Goal: Communication & Community: Ask a question

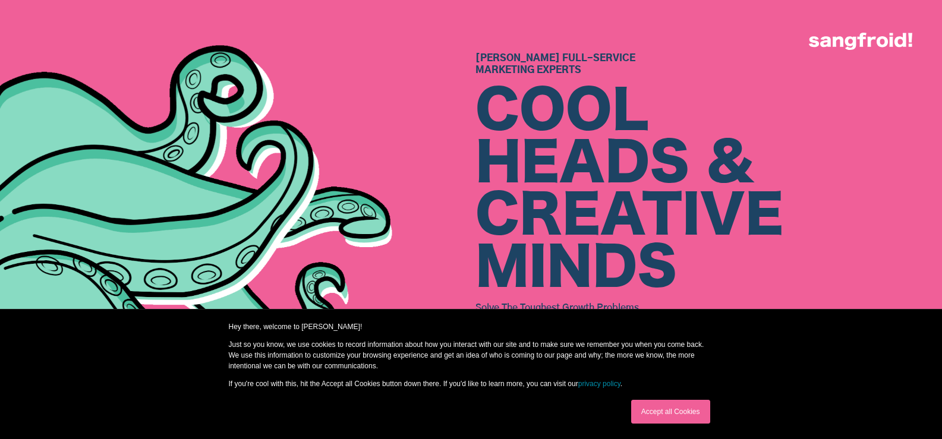
click at [682, 409] on link "Accept all Cookies" at bounding box center [670, 412] width 79 height 24
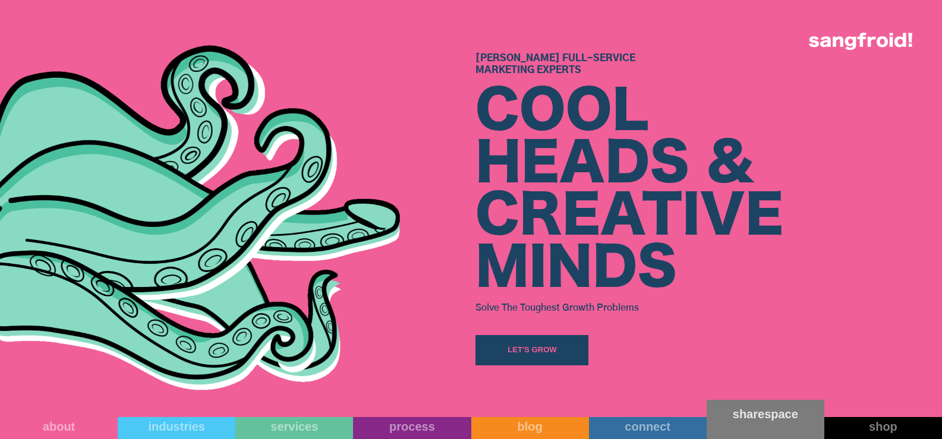
scroll to position [416, 0]
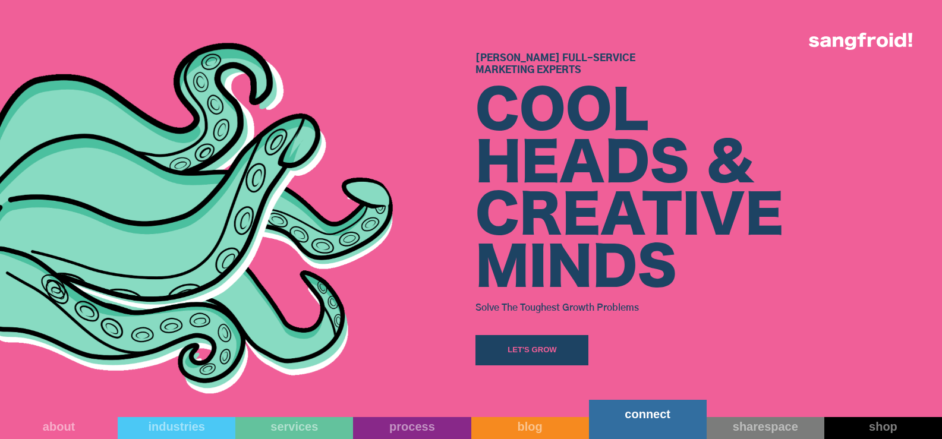
click at [646, 417] on div "connect" at bounding box center [648, 414] width 118 height 14
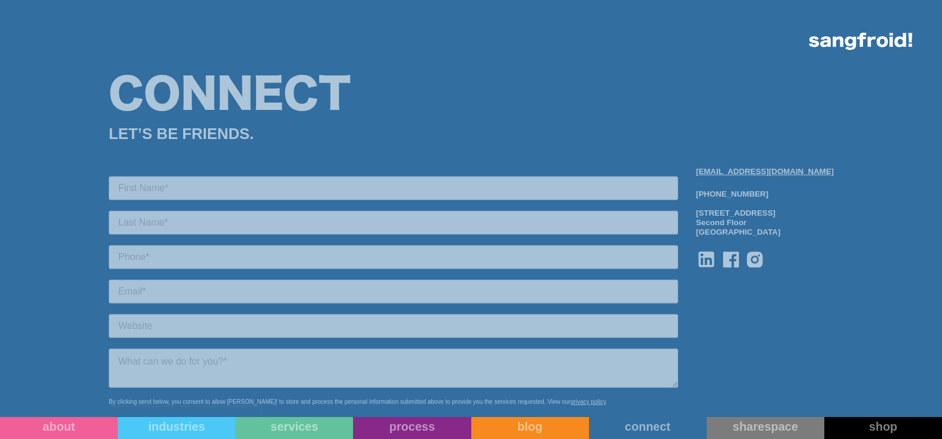
scroll to position [1308, 0]
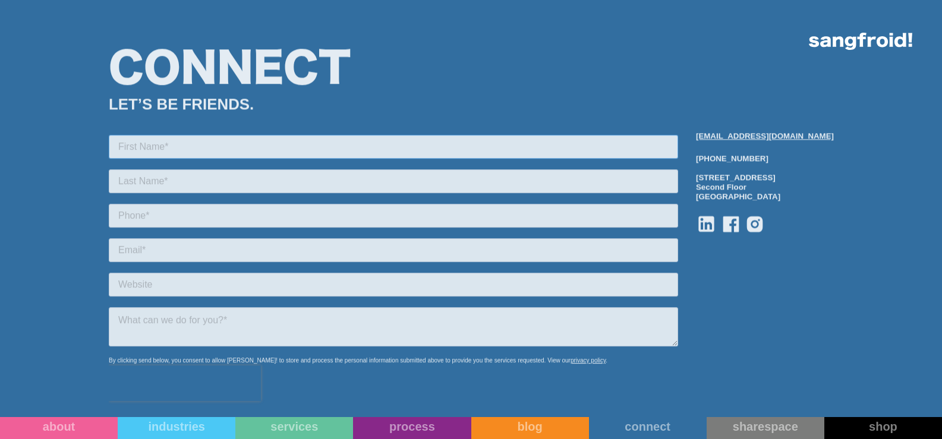
drag, startPoint x: 229, startPoint y: 146, endPoint x: 209, endPoint y: 150, distance: 20.1
click at [228, 146] on input "text" at bounding box center [393, 146] width 570 height 24
type input "[PERSON_NAME]"
type input "6197049399"
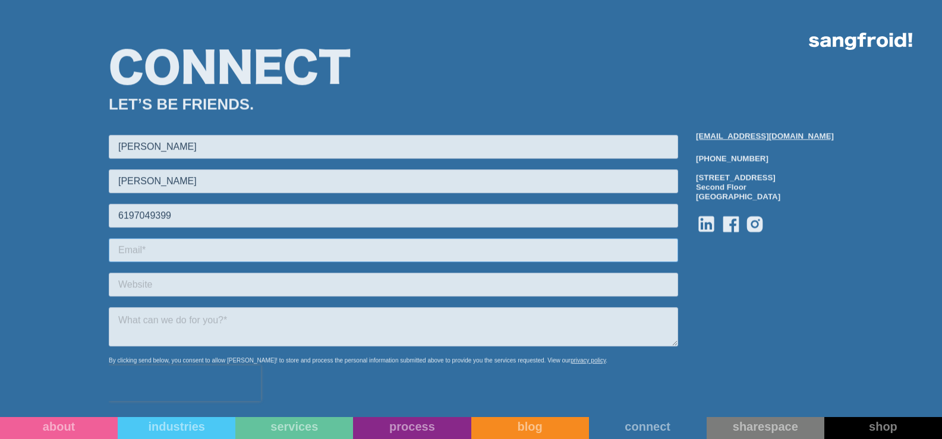
type input "[PERSON_NAME][EMAIL_ADDRESS][DOMAIN_NAME]"
type input "VAs4HIRE"
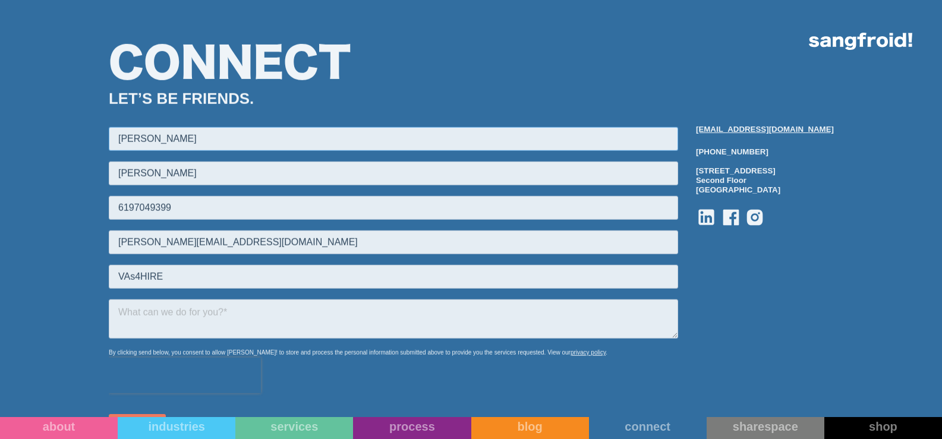
scroll to position [1368, 0]
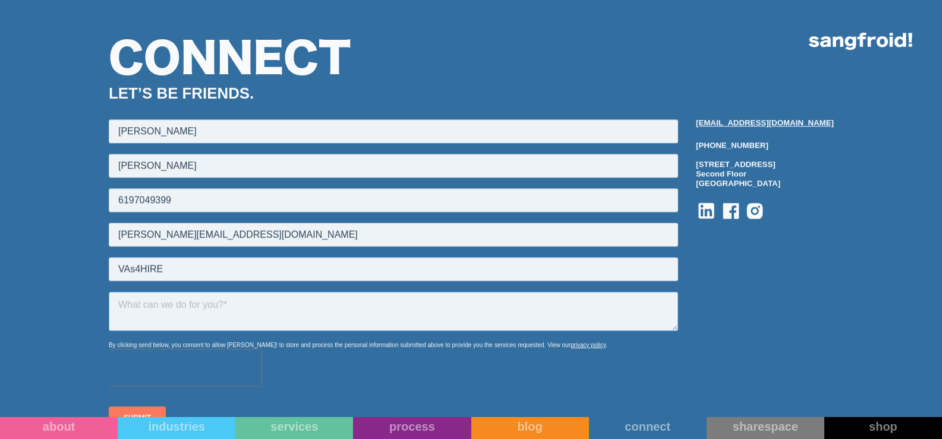
click at [165, 310] on textarea at bounding box center [393, 310] width 570 height 39
paste textarea "Hello, I'm reaching out because I believe we can provide significant value to y…"
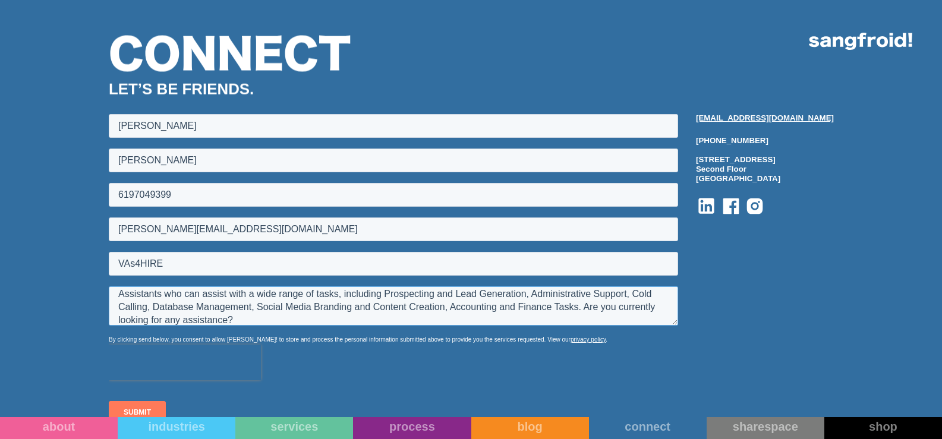
scroll to position [1665, 0]
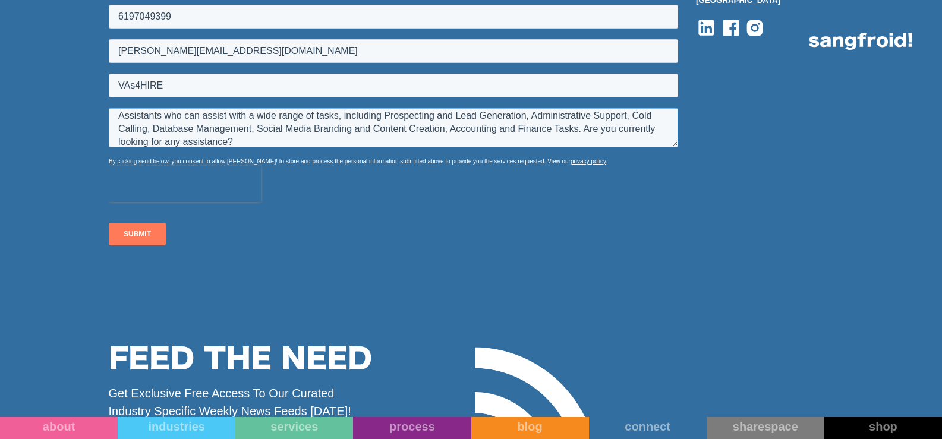
type textarea "Hello, I'm reaching out because I believe we can provide significant value to y…"
click at [146, 232] on input "SUBMIT" at bounding box center [136, 235] width 57 height 23
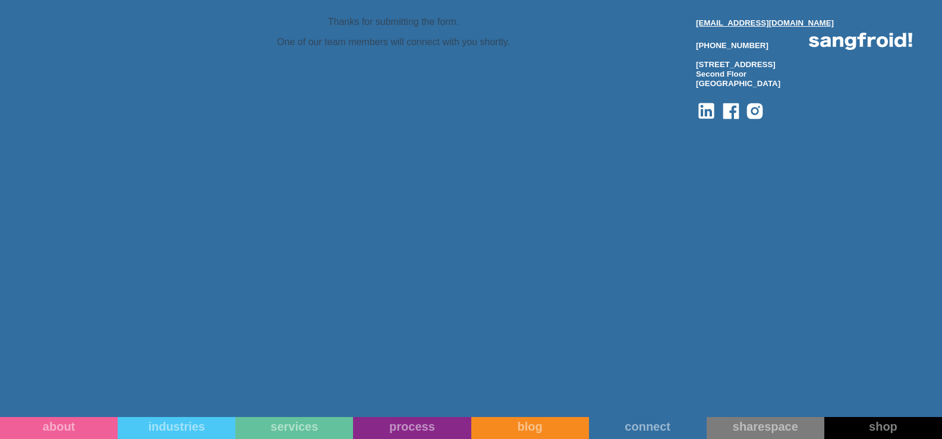
scroll to position [1487, 0]
